Goal: Information Seeking & Learning: Learn about a topic

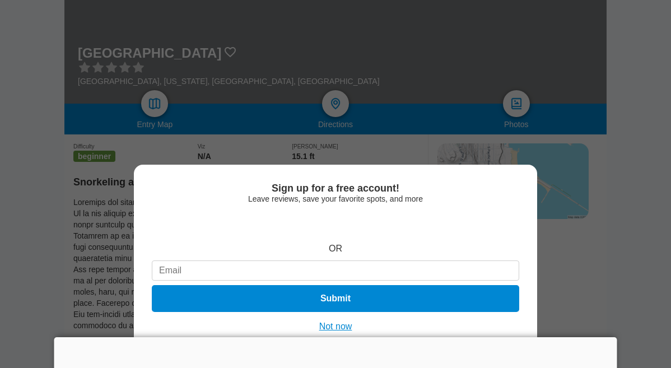
scroll to position [167, 0]
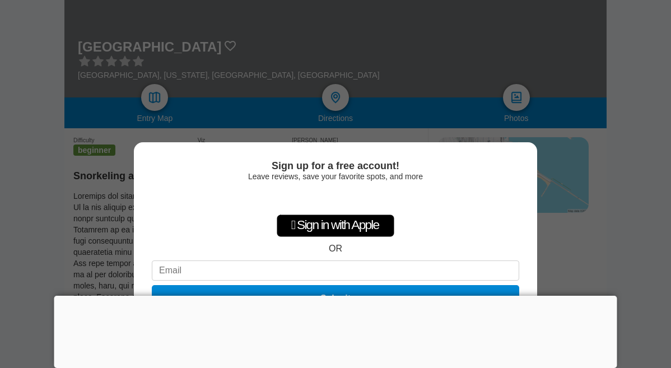
click at [67, 207] on div "Sign up for a free account! Leave reviews, save your favorite spots, and more …" at bounding box center [335, 184] width 671 height 368
click at [335, 296] on div at bounding box center [335, 296] width 563 height 0
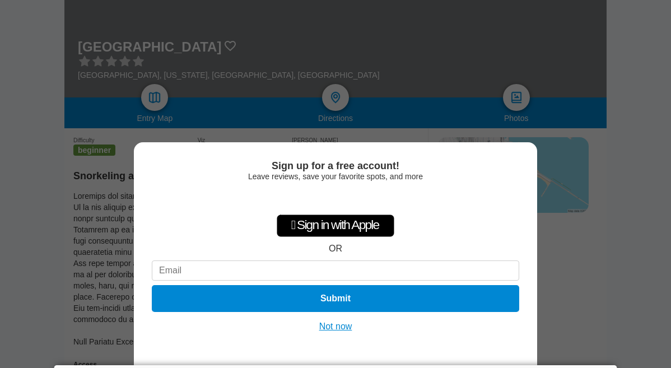
click at [340, 326] on button "Not now" at bounding box center [336, 326] width 40 height 11
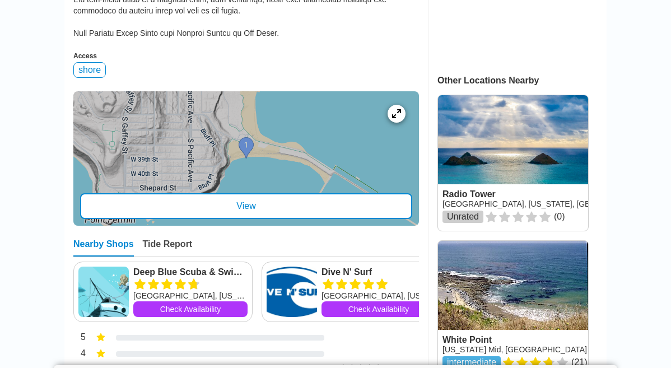
scroll to position [477, 0]
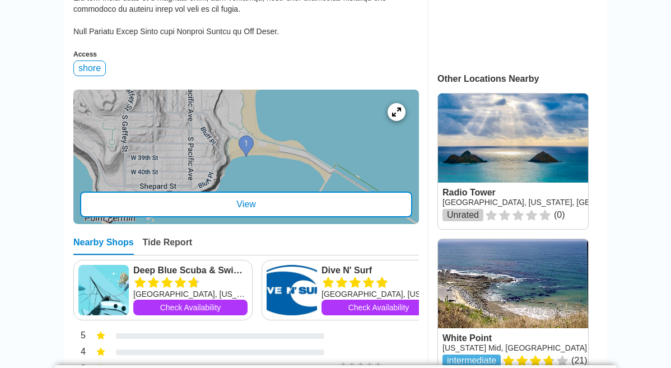
click at [255, 206] on div "View" at bounding box center [246, 205] width 332 height 26
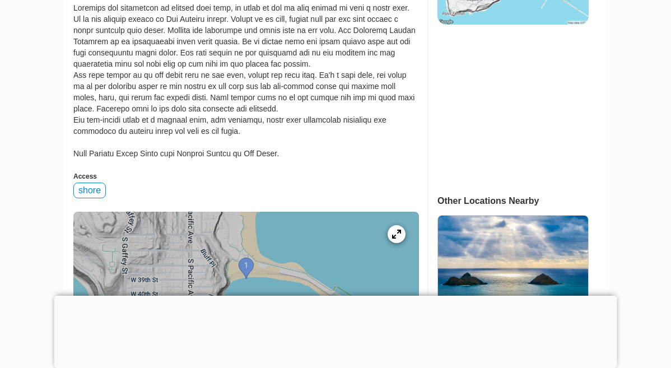
scroll to position [362, 0]
